Goal: Task Accomplishment & Management: Complete application form

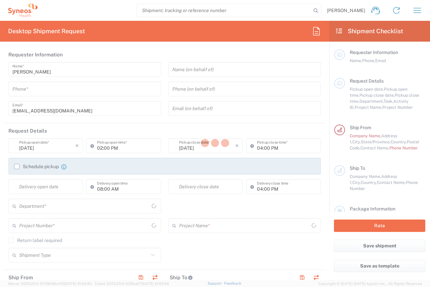
type input "[GEOGRAPHIC_DATA]"
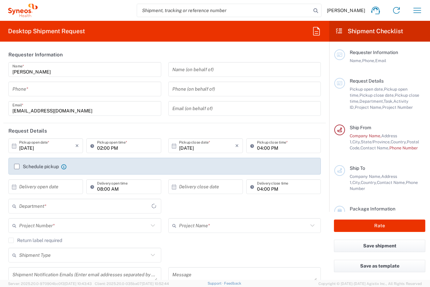
type input "[GEOGRAPHIC_DATA]"
type input "3110"
type input "IVH Mexico SA de CV"
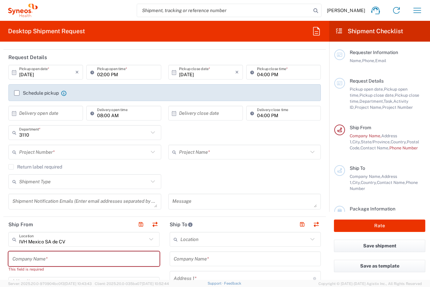
scroll to position [101, 0]
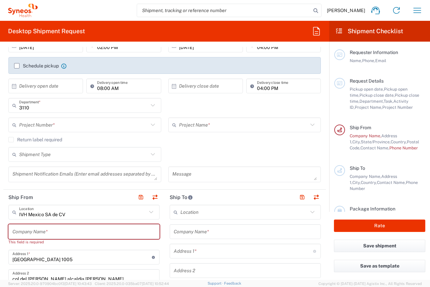
click at [149, 158] on icon at bounding box center [153, 154] width 9 height 9
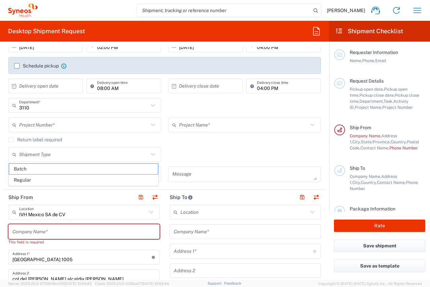
click at [231, 152] on div "Shipment Type Batch Regular" at bounding box center [165, 157] width 320 height 20
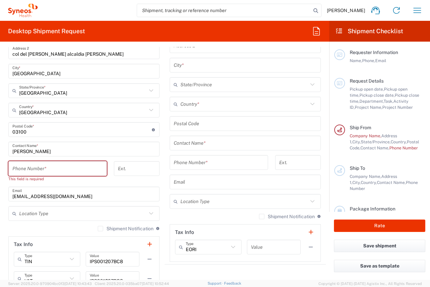
scroll to position [253, 0]
